Goal: Task Accomplishment & Management: Manage account settings

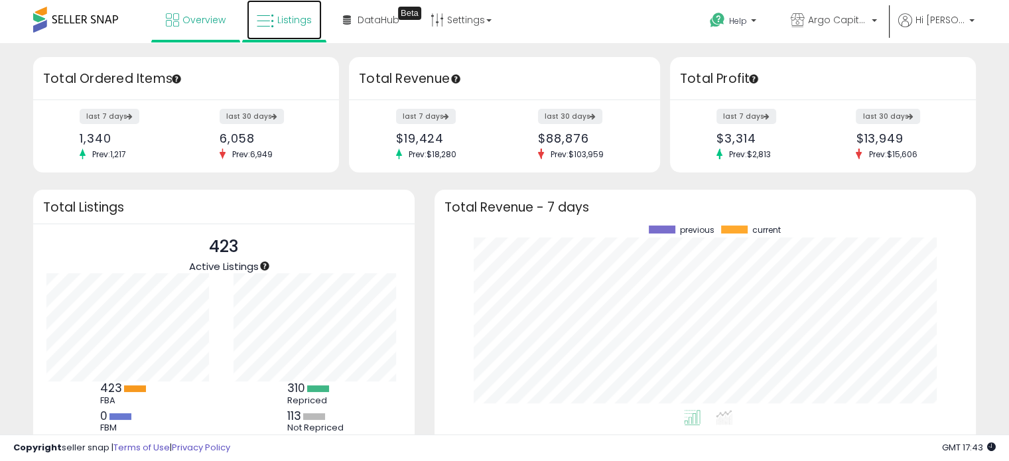
click at [288, 21] on span "Listings" at bounding box center [294, 19] width 34 height 13
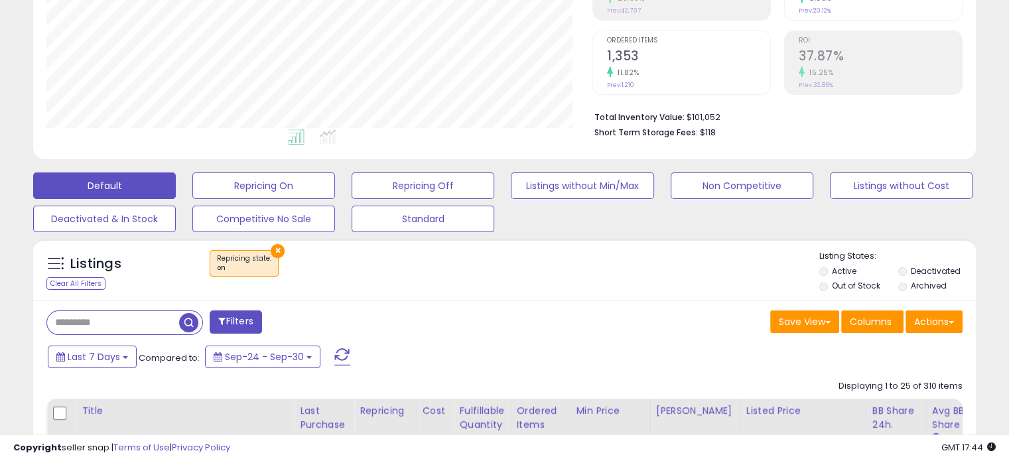
scroll to position [271, 545]
click at [127, 325] on input "text" at bounding box center [113, 322] width 132 height 23
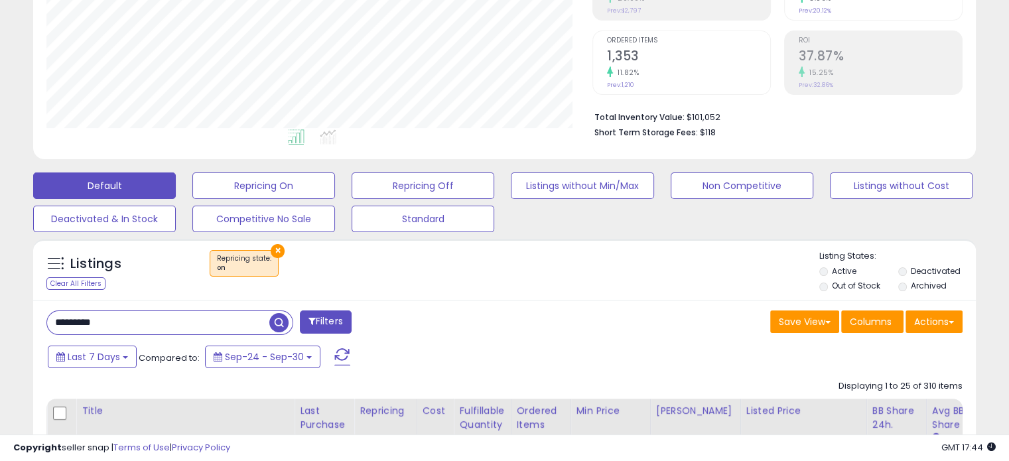
type input "*********"
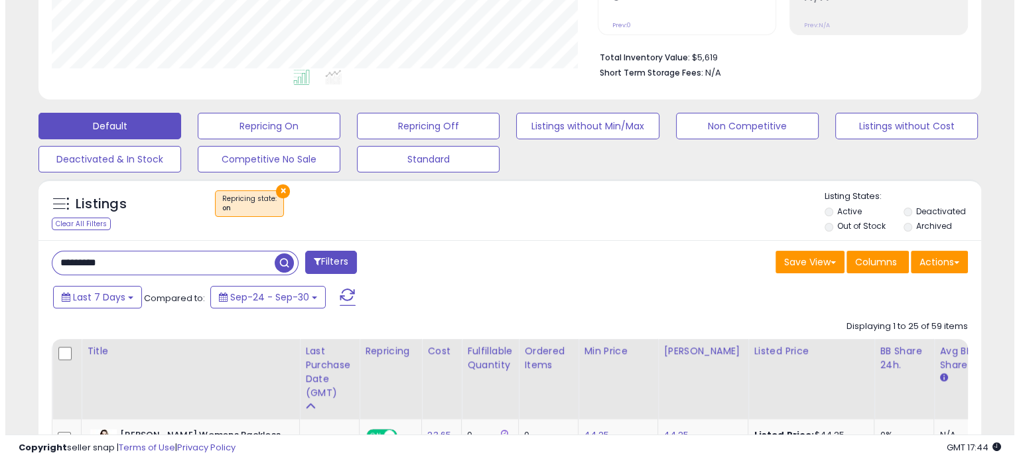
scroll to position [305, 0]
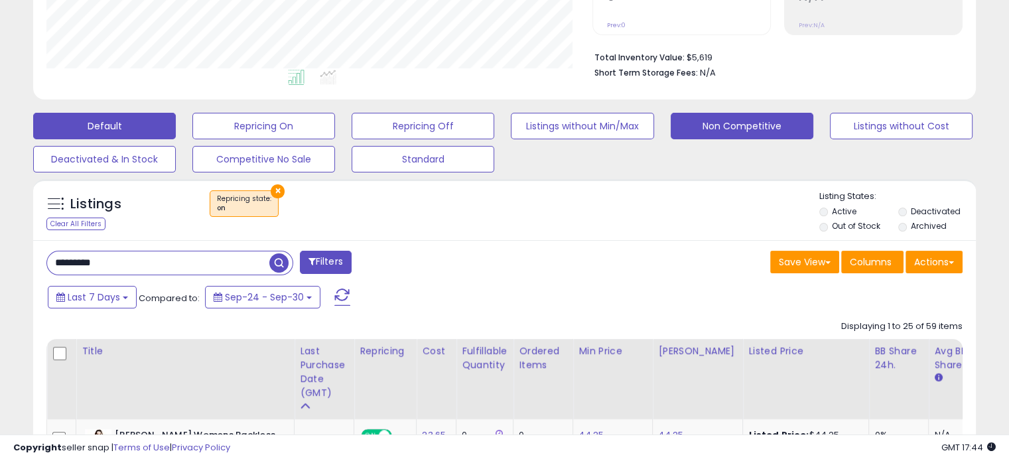
click at [743, 129] on button "Non Competitive" at bounding box center [742, 126] width 143 height 27
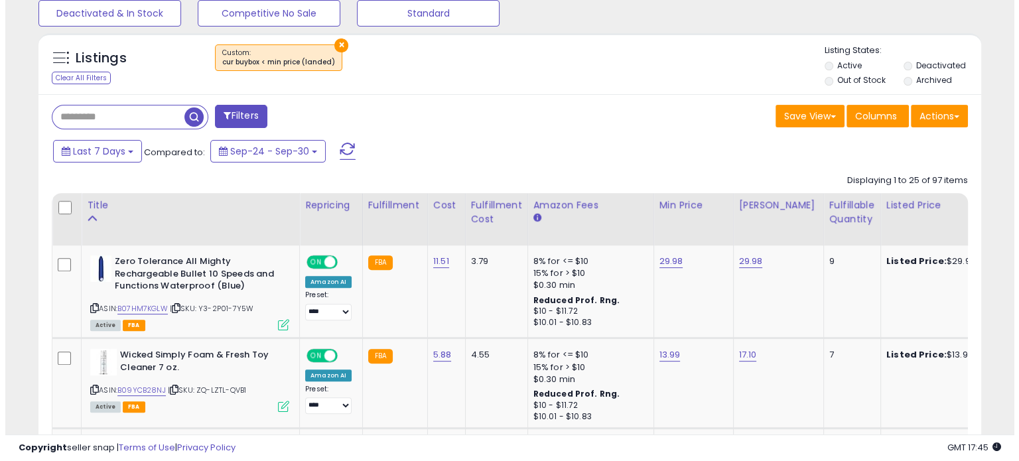
scroll to position [448, 0]
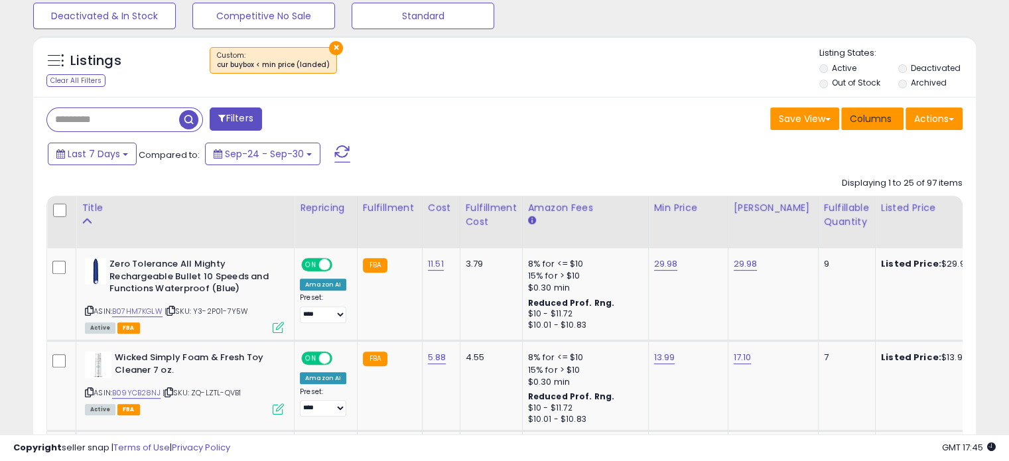
click at [878, 115] on span "Columns" at bounding box center [871, 118] width 42 height 13
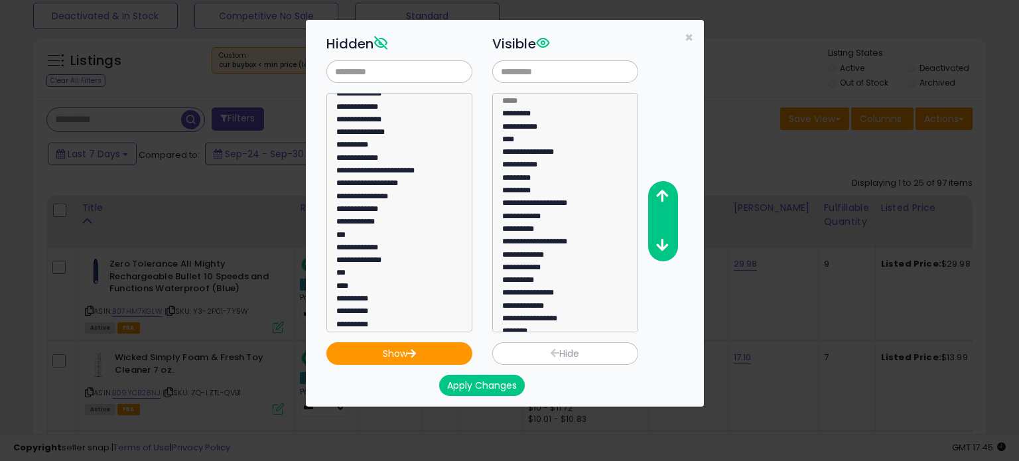
scroll to position [492, 0]
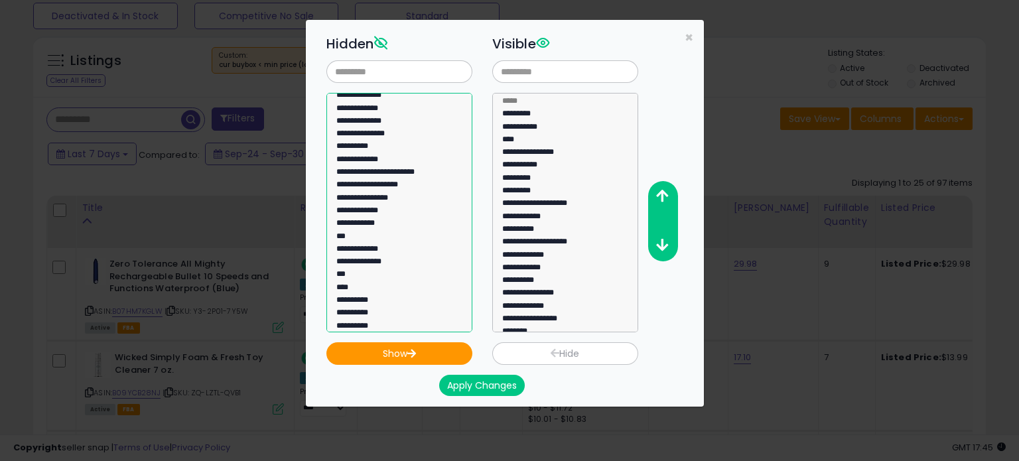
select select "**********"
click at [389, 172] on option "**********" at bounding box center [394, 174] width 119 height 13
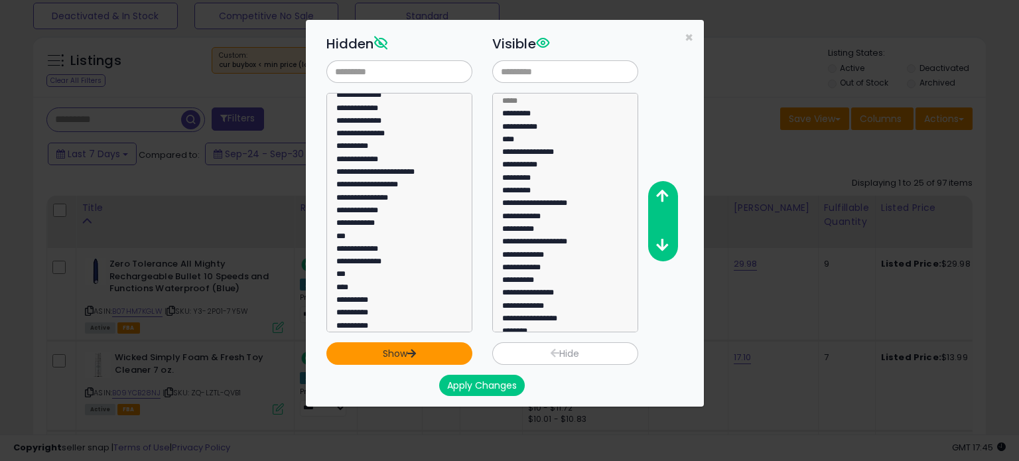
click at [377, 360] on button "Show" at bounding box center [399, 353] width 146 height 23
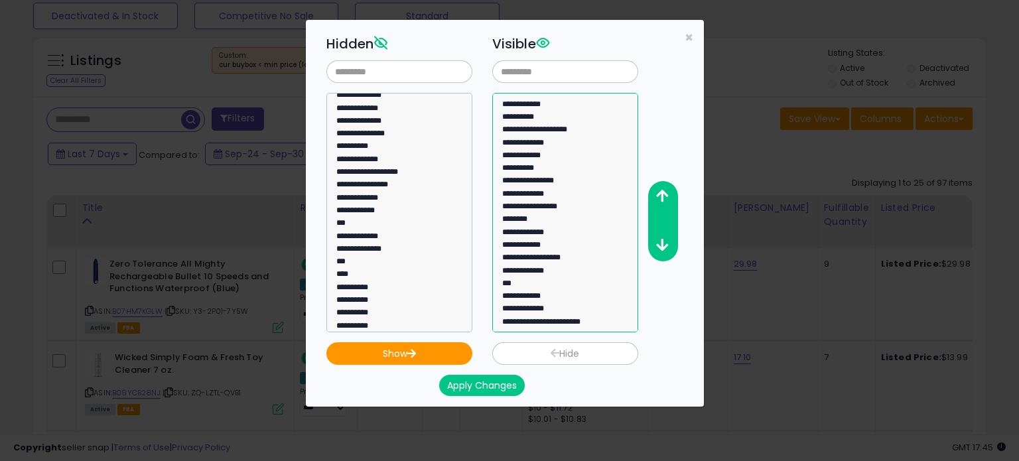
select select "**********"
click at [565, 319] on option "**********" at bounding box center [560, 324] width 119 height 13
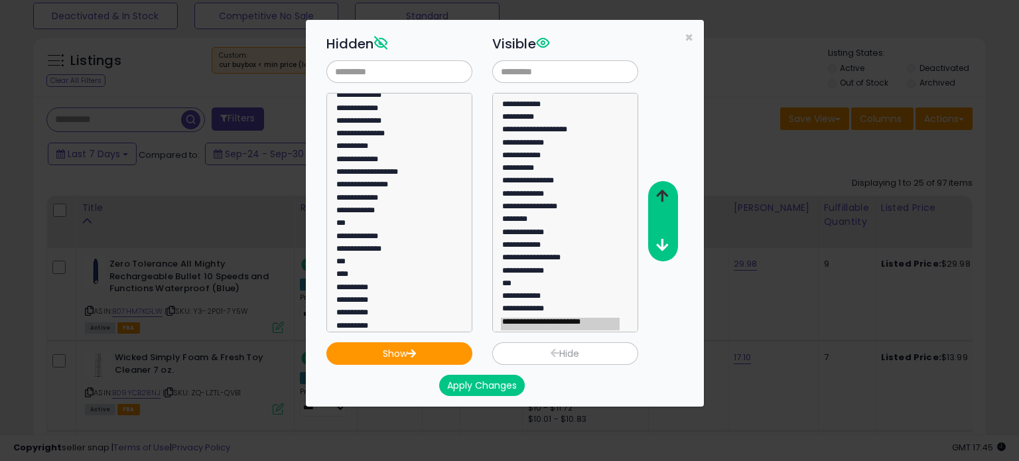
click at [662, 190] on icon "button" at bounding box center [662, 196] width 12 height 14
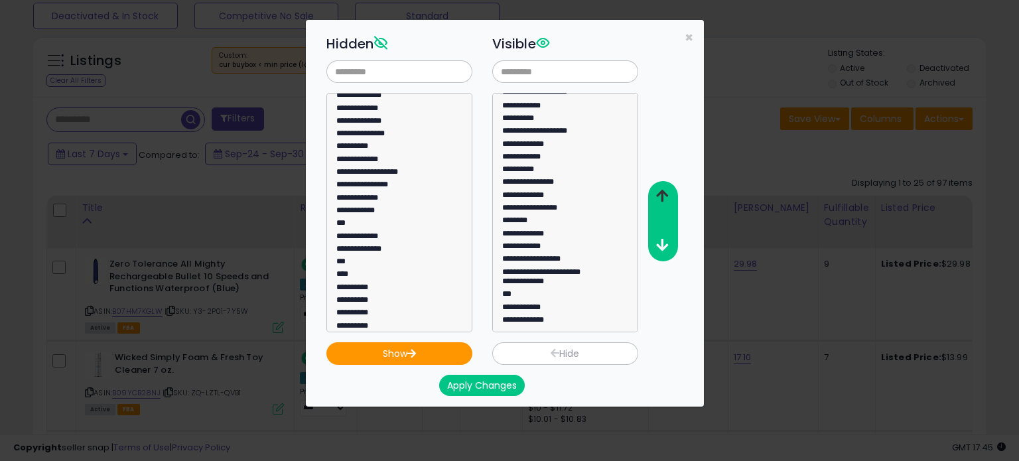
click at [662, 190] on icon "button" at bounding box center [662, 196] width 12 height 14
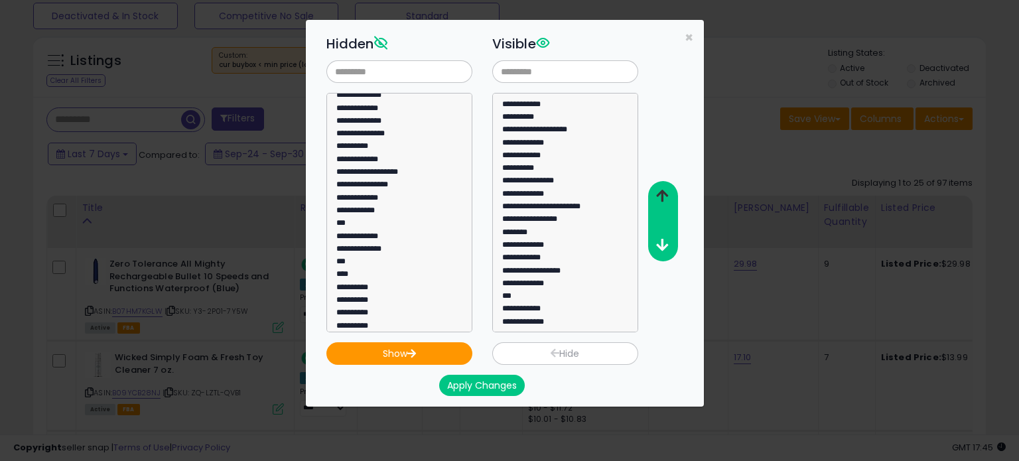
click at [662, 190] on icon "button" at bounding box center [662, 196] width 12 height 14
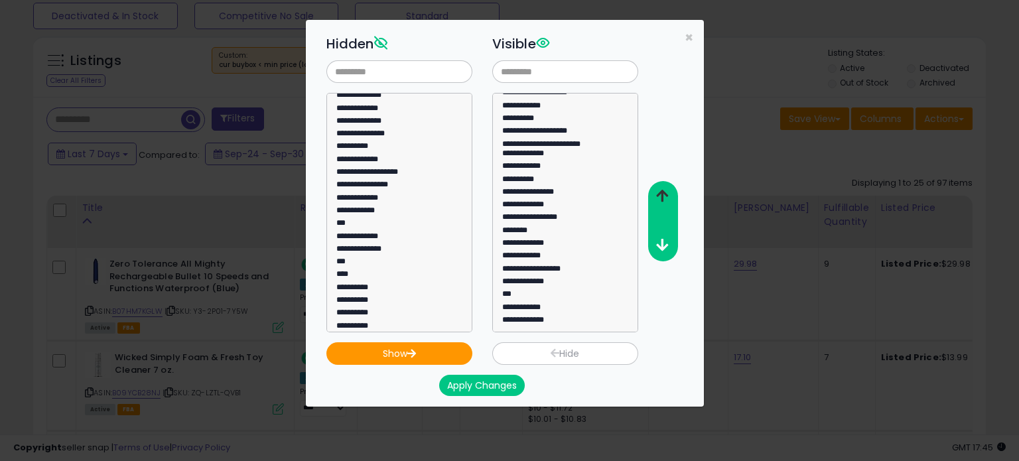
click at [662, 190] on icon "button" at bounding box center [662, 196] width 12 height 14
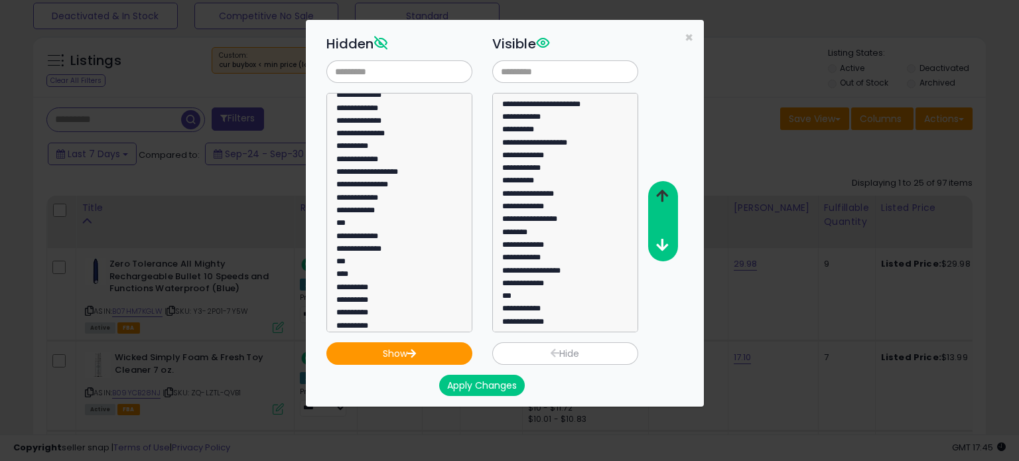
click at [662, 190] on icon "button" at bounding box center [662, 196] width 12 height 14
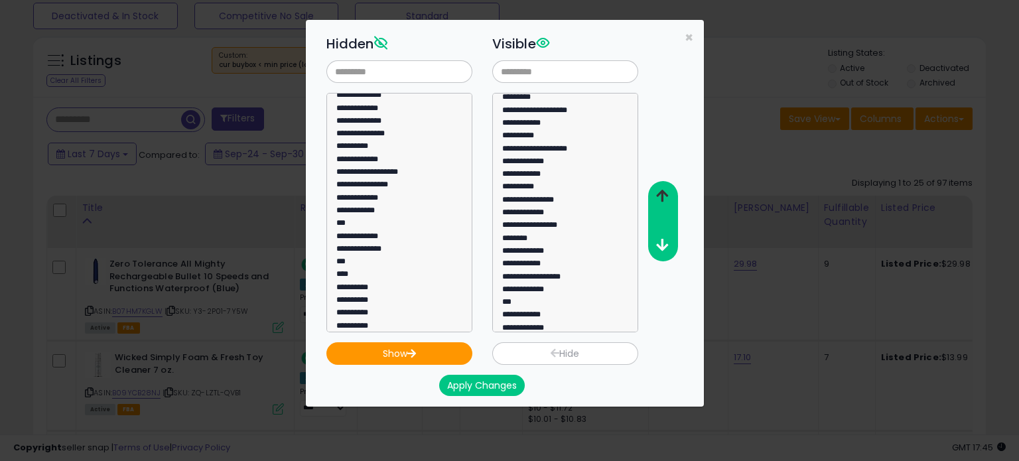
click at [662, 190] on icon "button" at bounding box center [662, 196] width 12 height 14
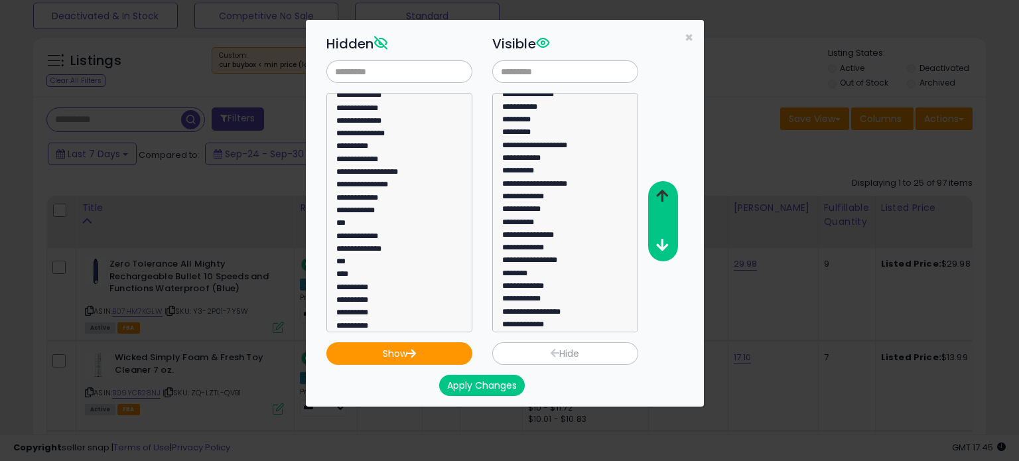
click at [662, 190] on icon "button" at bounding box center [662, 196] width 12 height 14
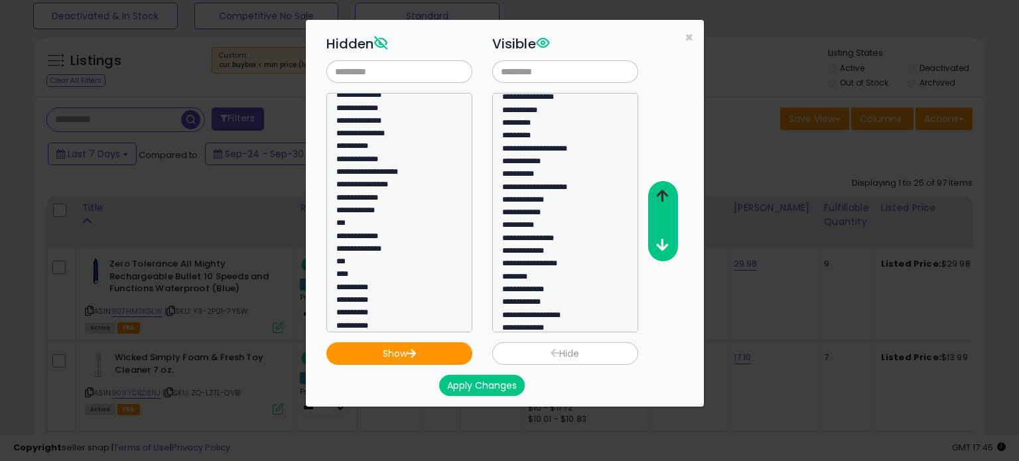
click at [662, 190] on icon "button" at bounding box center [662, 196] width 12 height 14
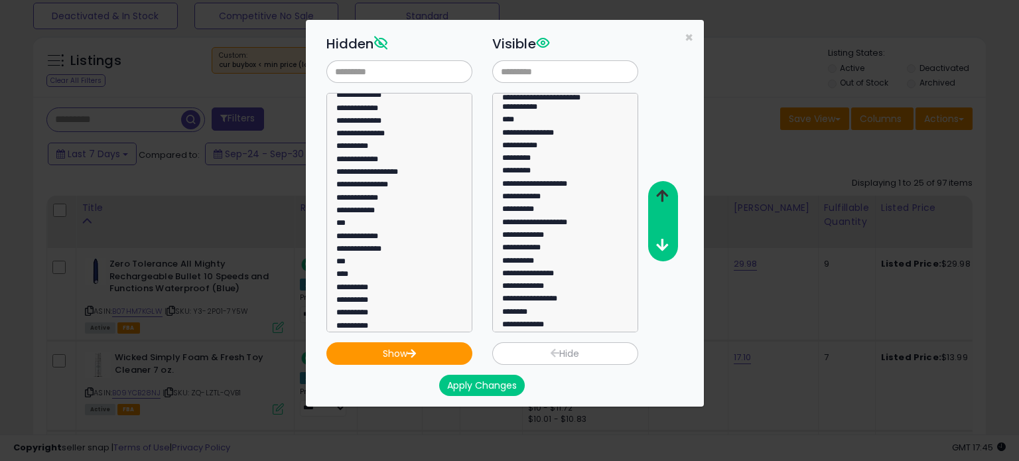
click at [662, 190] on icon "button" at bounding box center [662, 196] width 12 height 14
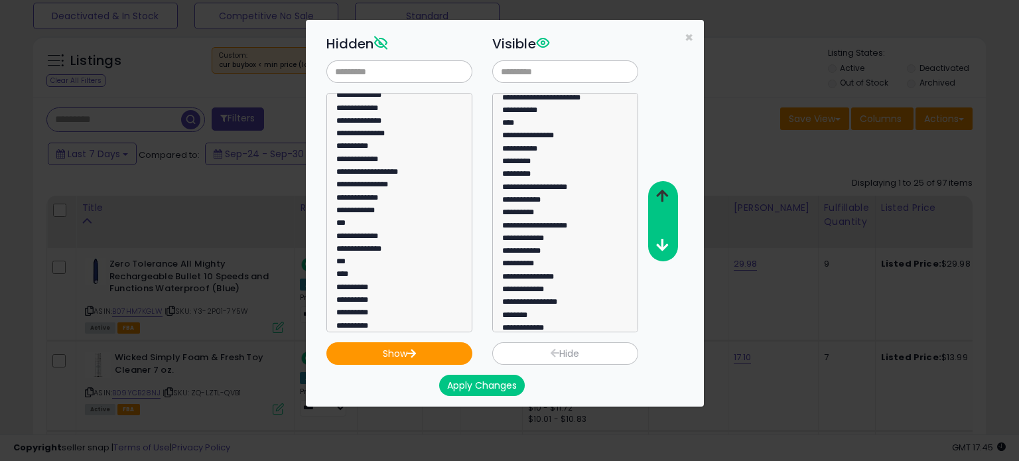
click at [662, 190] on icon "button" at bounding box center [662, 196] width 12 height 14
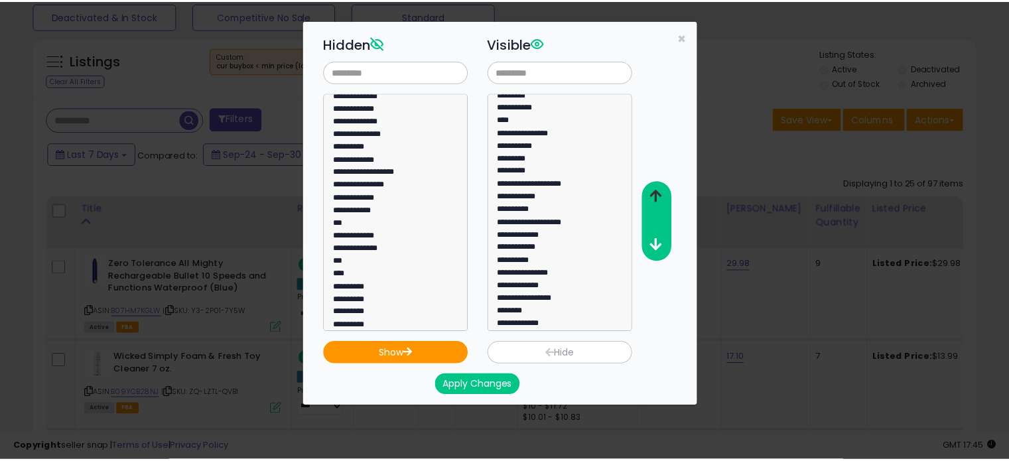
scroll to position [3, 0]
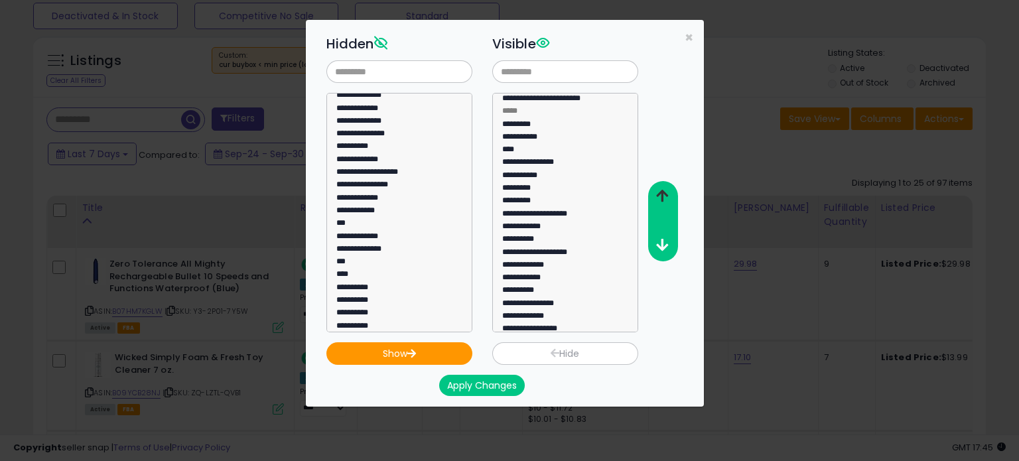
click at [662, 190] on icon "button" at bounding box center [662, 196] width 12 height 14
click at [454, 382] on button "Apply Changes" at bounding box center [482, 385] width 86 height 21
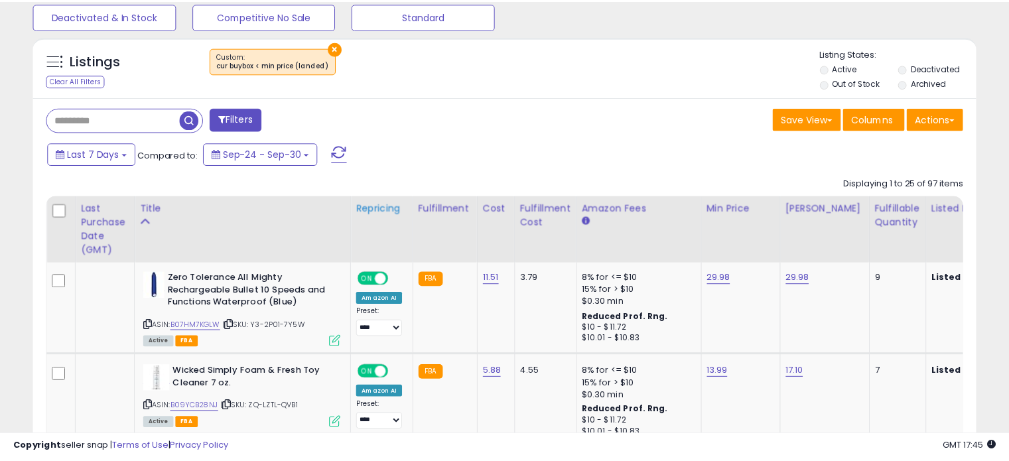
scroll to position [662945, 662671]
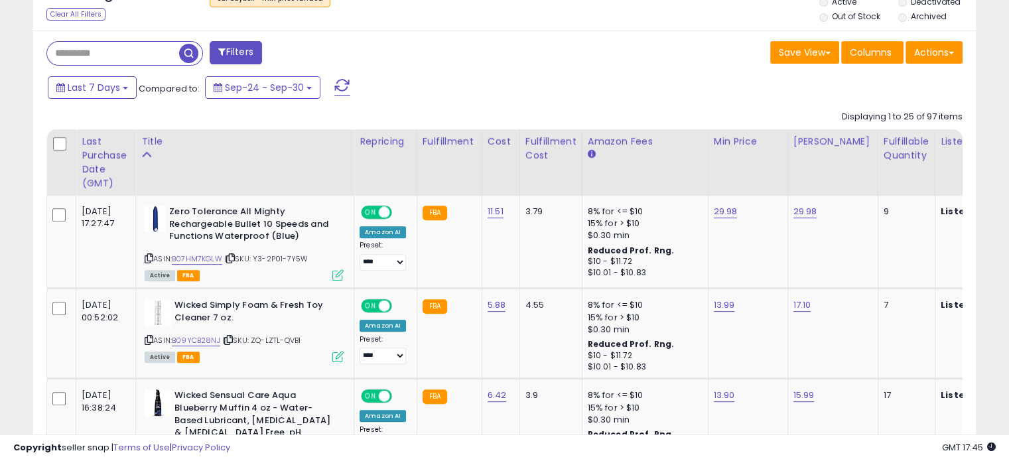
scroll to position [518, 0]
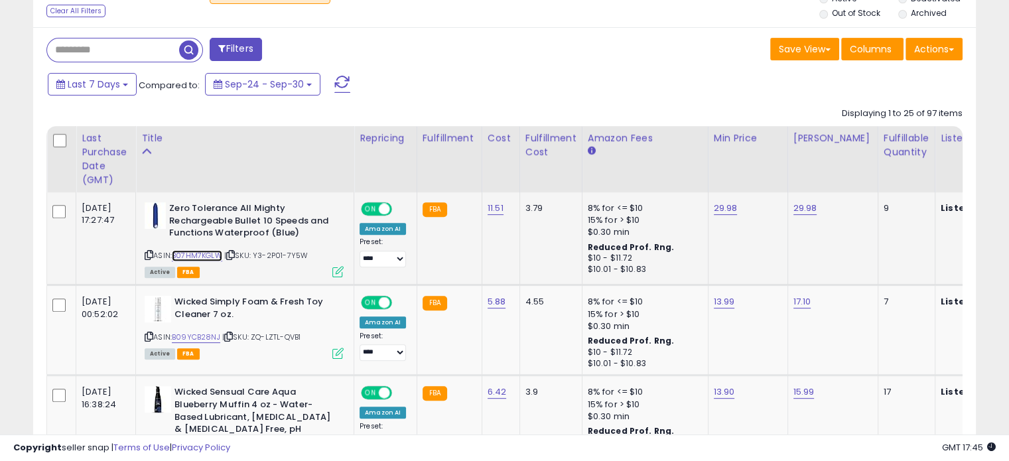
click at [194, 257] on link "B07HM7KGLW" at bounding box center [197, 255] width 50 height 11
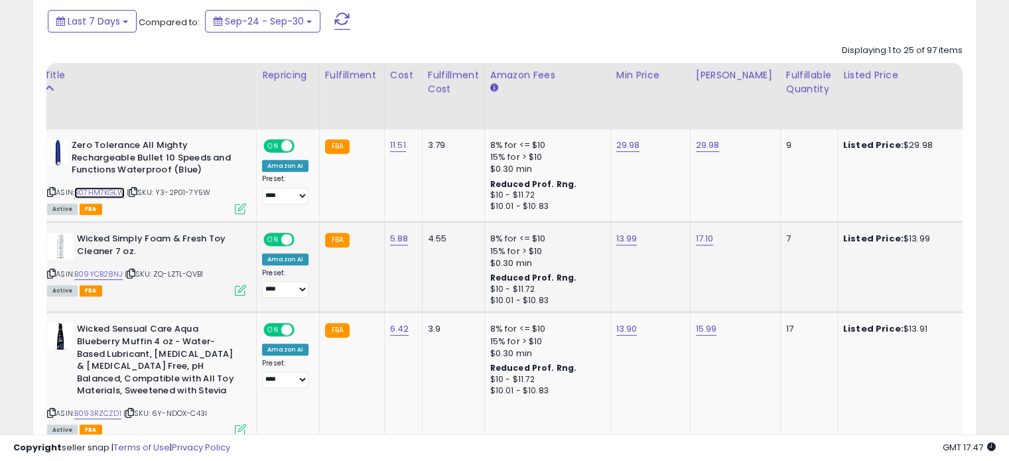
scroll to position [0, 82]
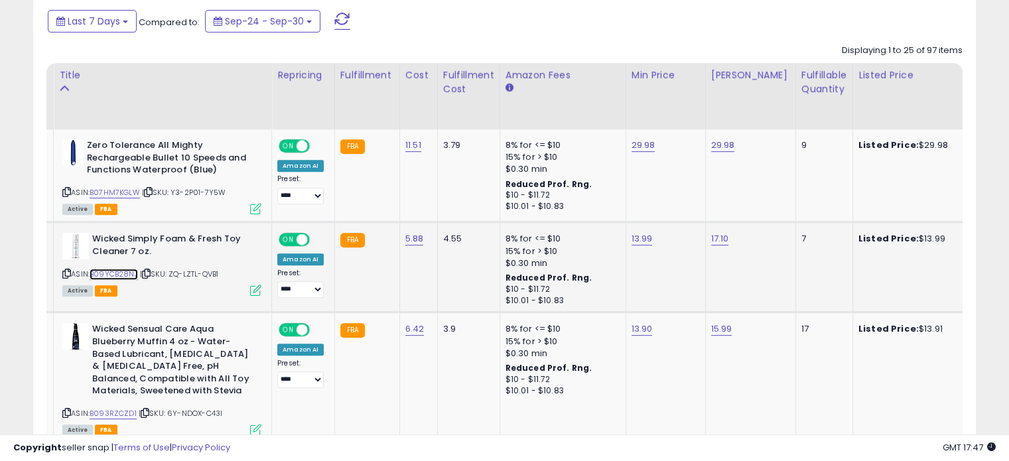
click at [122, 275] on link "B09YCB28NJ" at bounding box center [114, 274] width 48 height 11
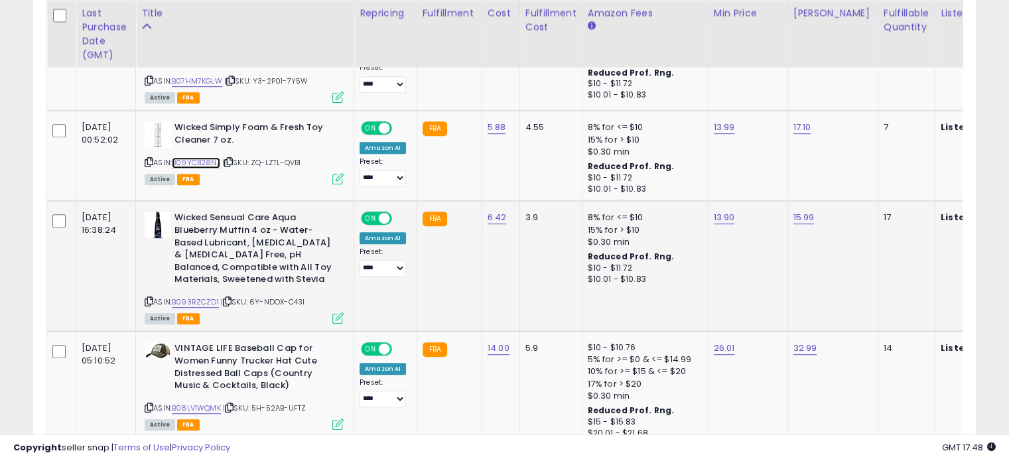
scroll to position [0, 0]
click at [190, 301] on link "B093RZCZD1" at bounding box center [195, 301] width 47 height 11
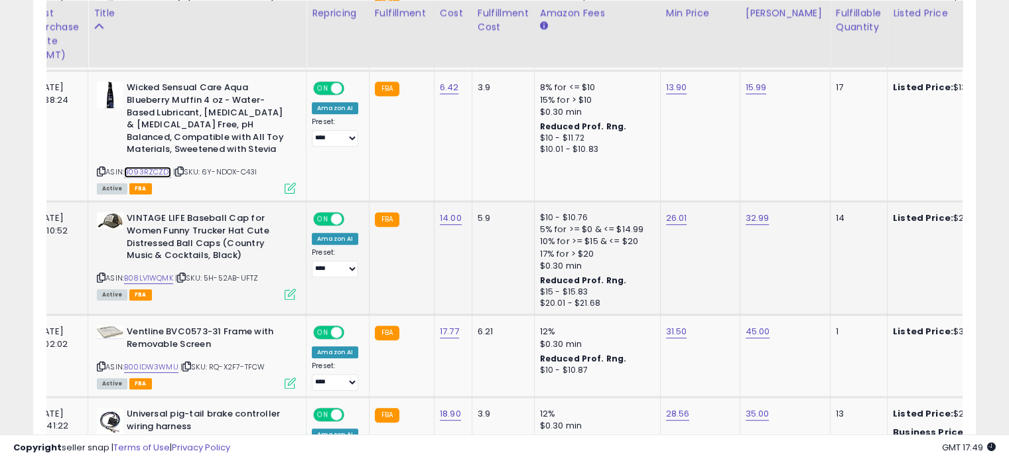
scroll to position [0, 45]
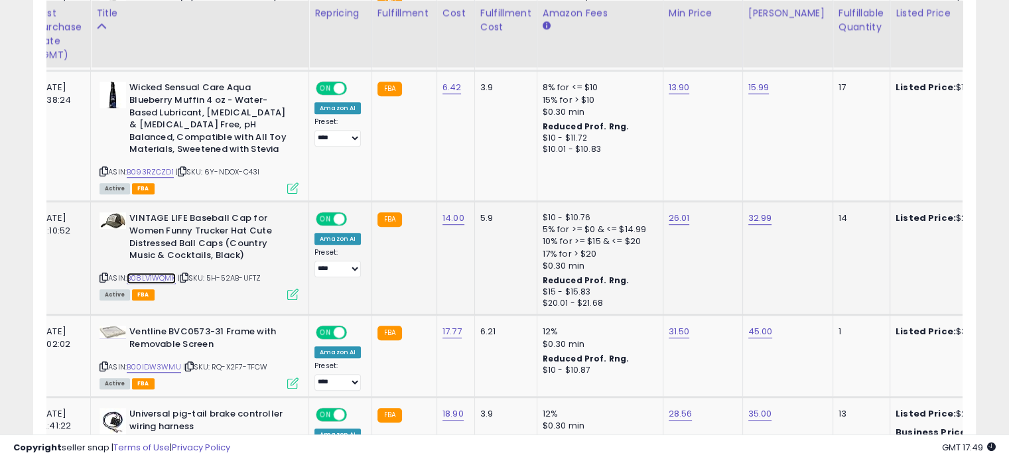
click at [161, 277] on link "B08LV1WQMK" at bounding box center [151, 278] width 49 height 11
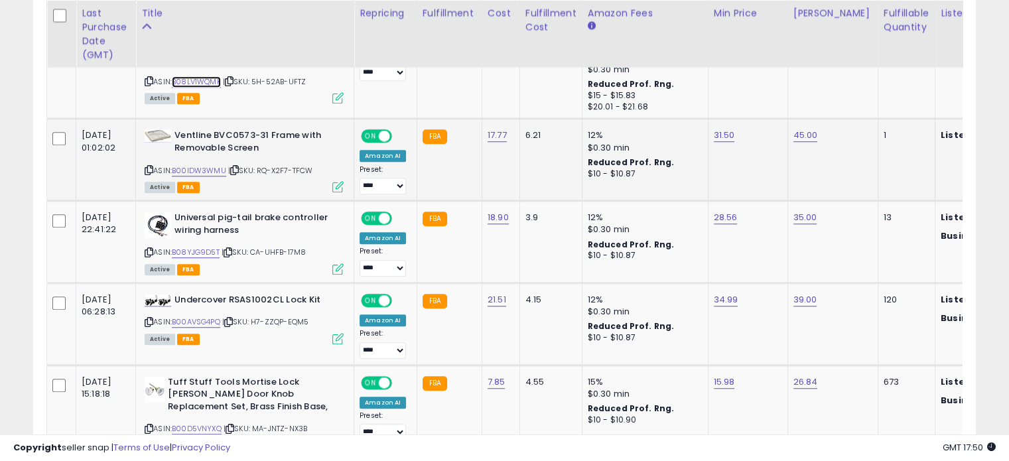
scroll to position [0, 0]
click at [208, 168] on link "B00IDW3WMU" at bounding box center [199, 170] width 54 height 11
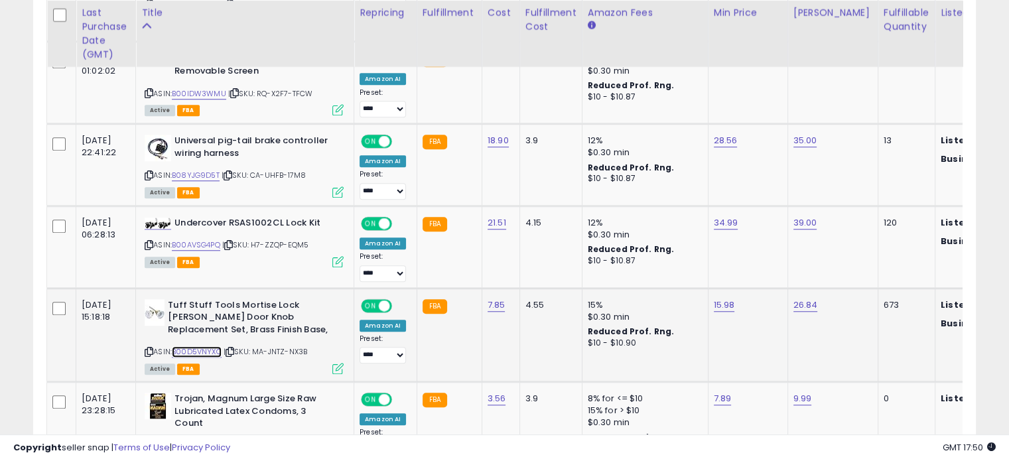
click at [184, 346] on link "B00D5VNYXQ" at bounding box center [197, 351] width 50 height 11
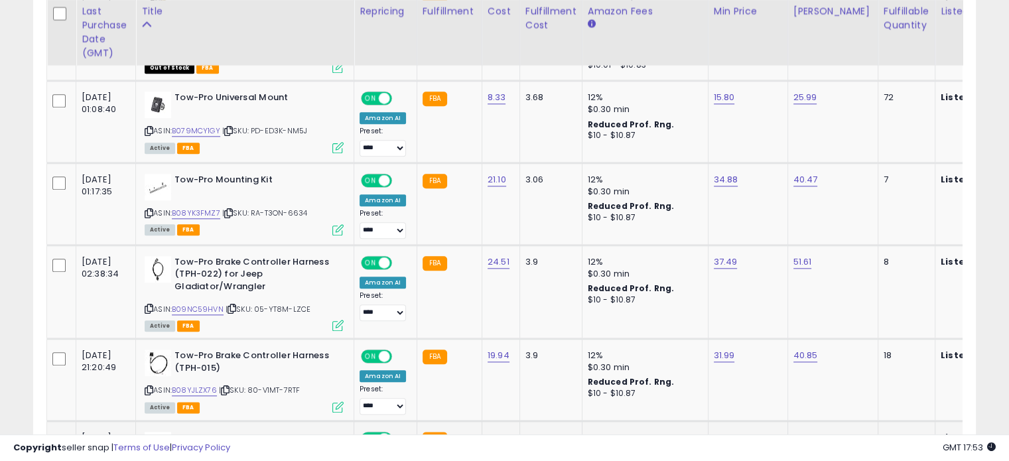
scroll to position [1488, 0]
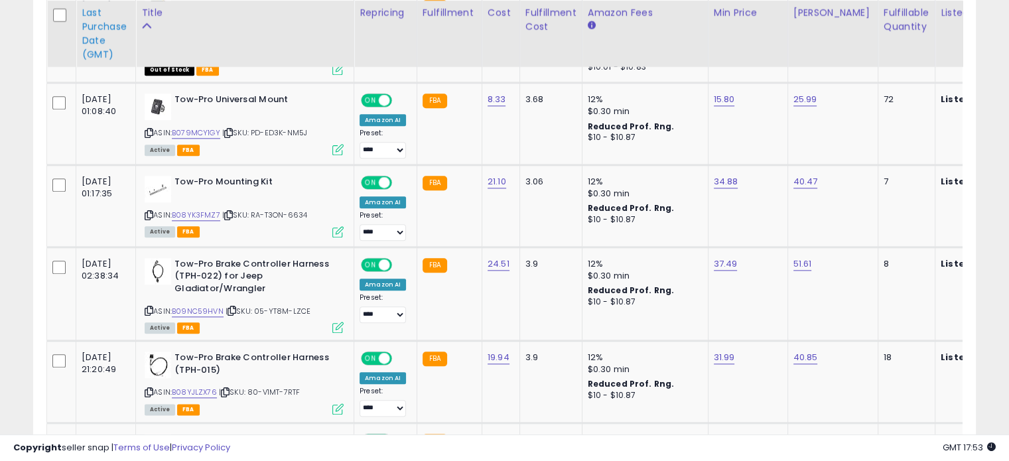
click at [83, 27] on div "Last Purchase Date (GMT)" at bounding box center [106, 34] width 48 height 56
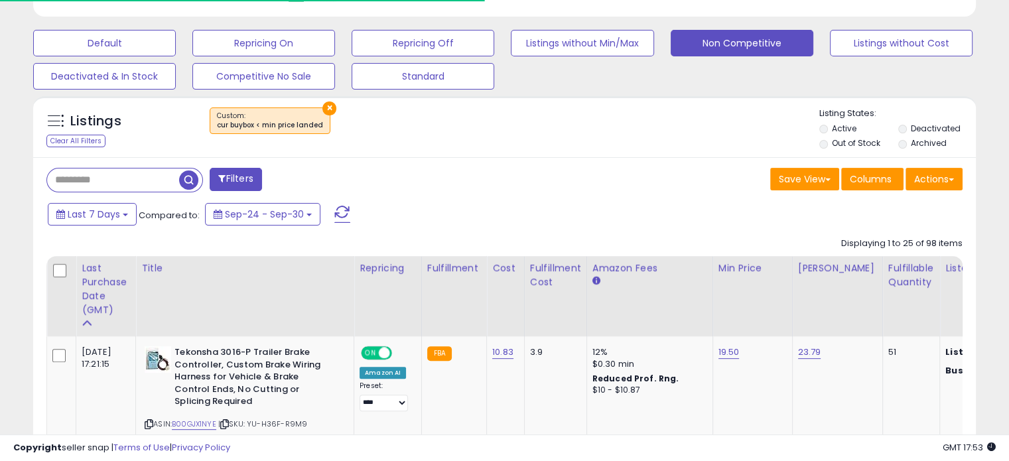
scroll to position [544, 0]
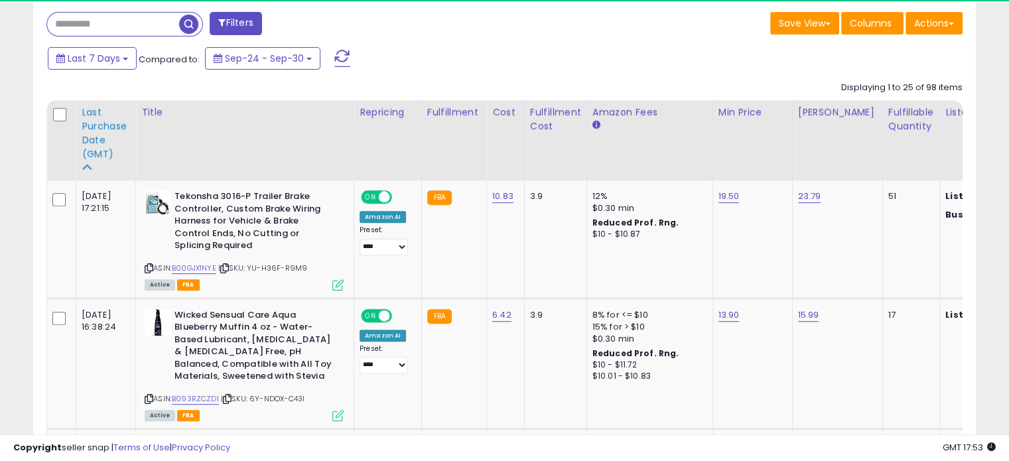
click at [98, 133] on div "Last Purchase Date (GMT)" at bounding box center [106, 133] width 48 height 56
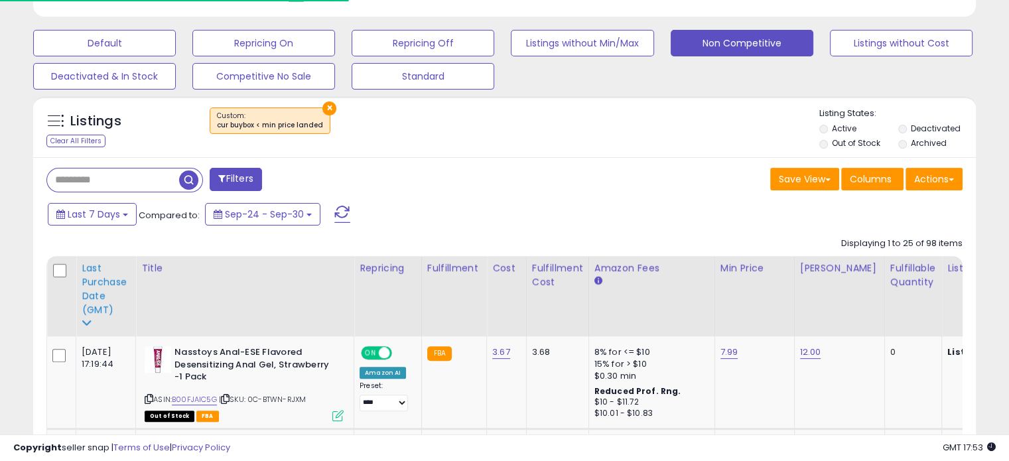
scroll to position [0, 0]
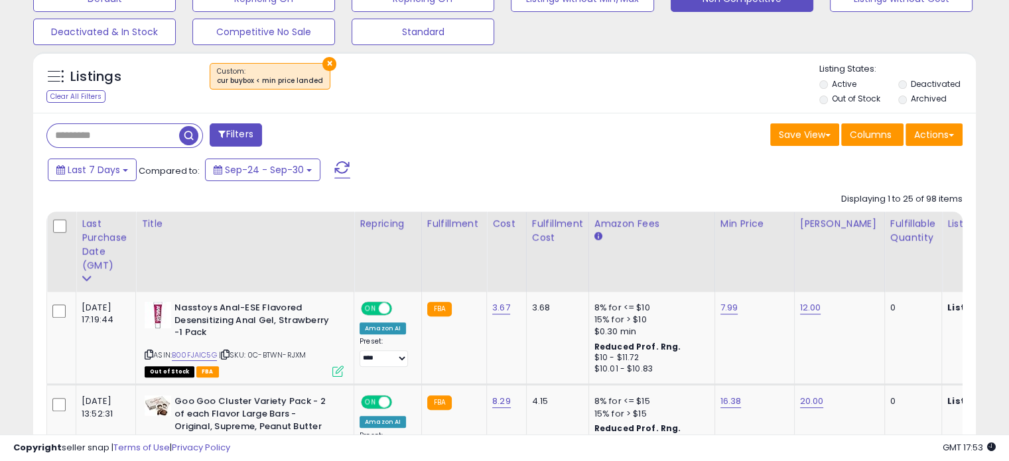
click at [253, 131] on button "Filters" at bounding box center [236, 134] width 52 height 23
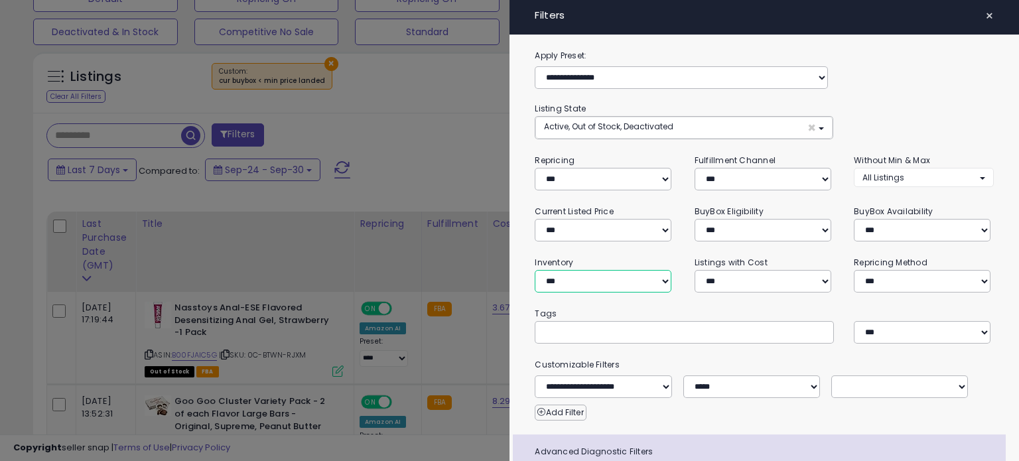
click at [633, 287] on select "**********" at bounding box center [603, 281] width 137 height 23
select select "**********"
click at [535, 270] on select "**********" at bounding box center [603, 281] width 137 height 23
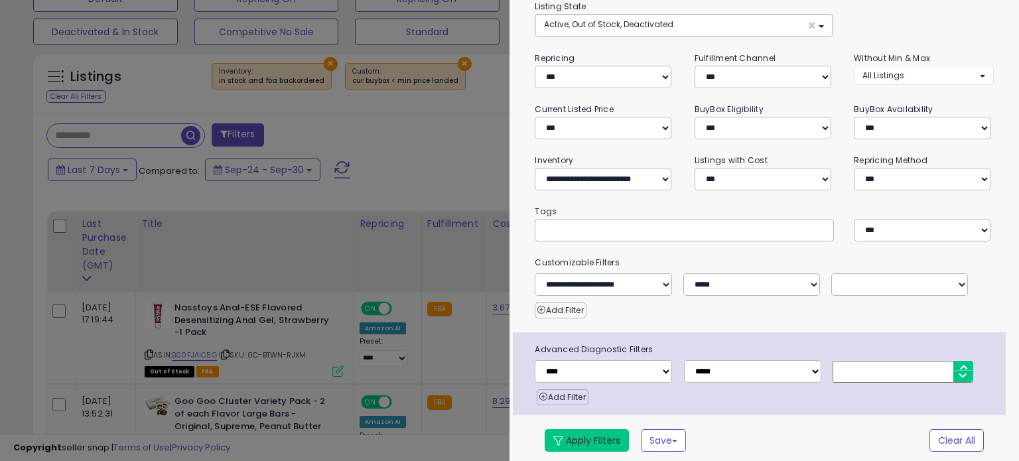
click at [574, 438] on button "Apply Filters" at bounding box center [587, 440] width 84 height 23
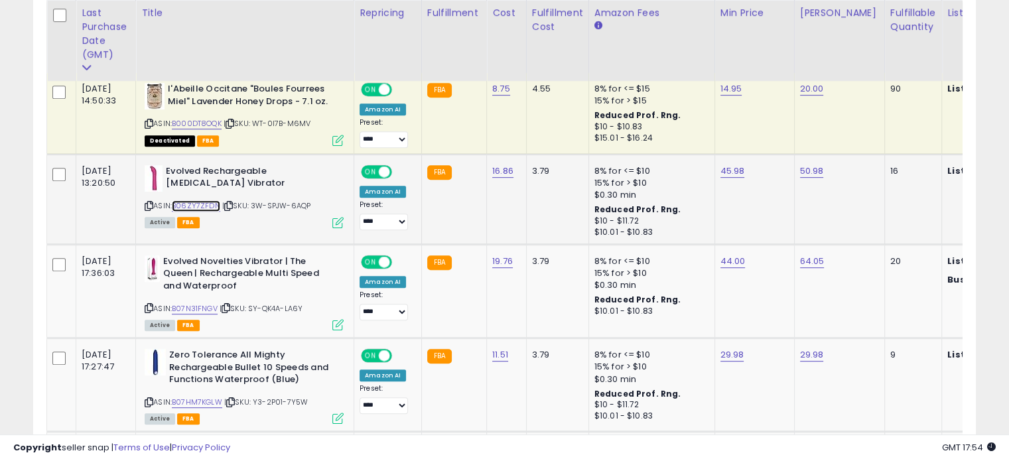
click at [194, 202] on link "B06ZY7ZFDN" at bounding box center [196, 205] width 48 height 11
